Goal: Task Accomplishment & Management: Use online tool/utility

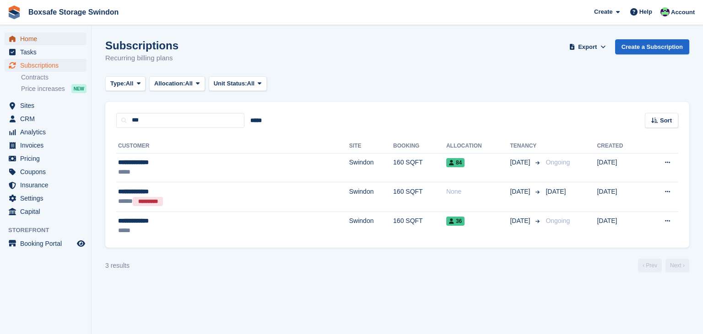
click at [36, 41] on span "Home" at bounding box center [47, 38] width 55 height 13
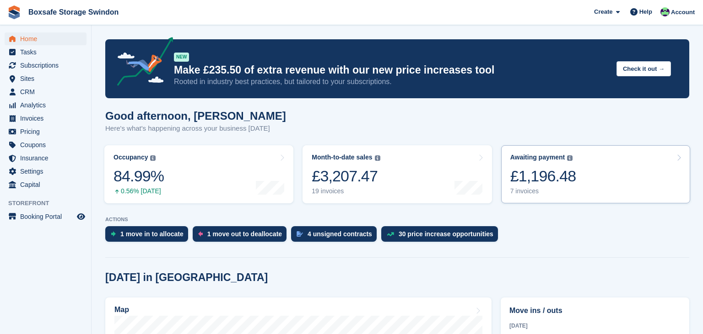
click at [592, 171] on link "Awaiting payment The total outstanding balance on all open invoices. £1,196.48 …" at bounding box center [595, 174] width 189 height 58
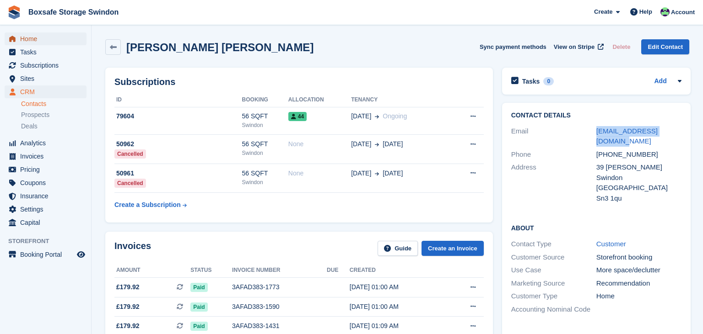
click at [30, 43] on span "Home" at bounding box center [47, 38] width 55 height 13
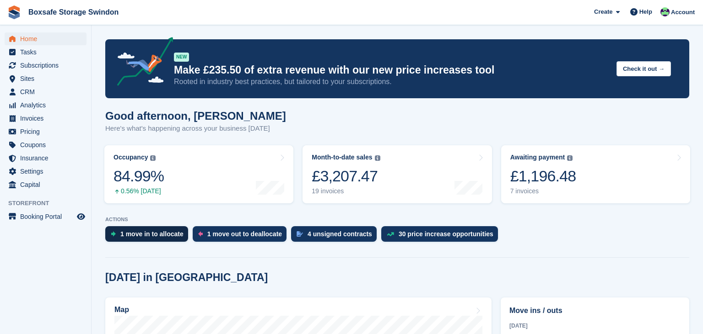
click at [145, 237] on div "1 move in to allocate" at bounding box center [151, 234] width 63 height 7
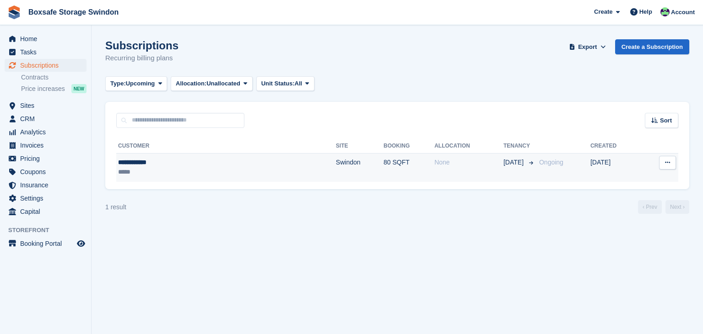
click at [336, 179] on td "Swindon" at bounding box center [360, 167] width 48 height 29
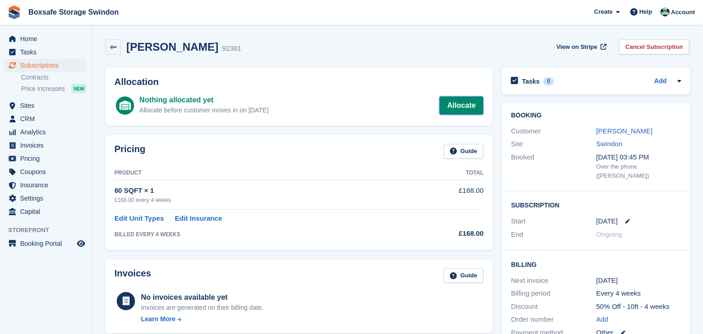
click at [473, 102] on link "Allocate" at bounding box center [461, 106] width 44 height 18
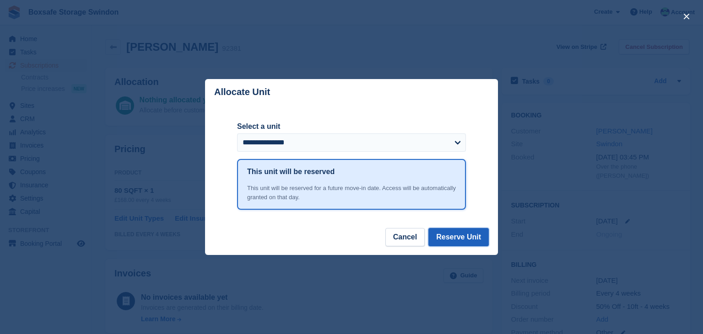
click at [460, 238] on button "Reserve Unit" at bounding box center [458, 237] width 60 height 18
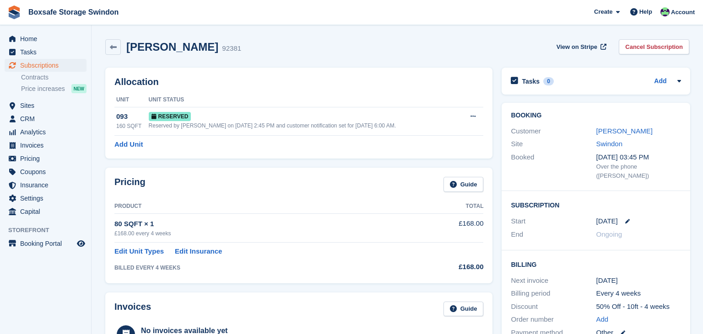
click at [54, 32] on div "Home Tasks Subscriptions Subscriptions Subscriptions Contracts Price increases …" at bounding box center [45, 124] width 91 height 190
click at [54, 36] on span "Home" at bounding box center [47, 38] width 55 height 13
